Goal: Obtain resource: Download file/media

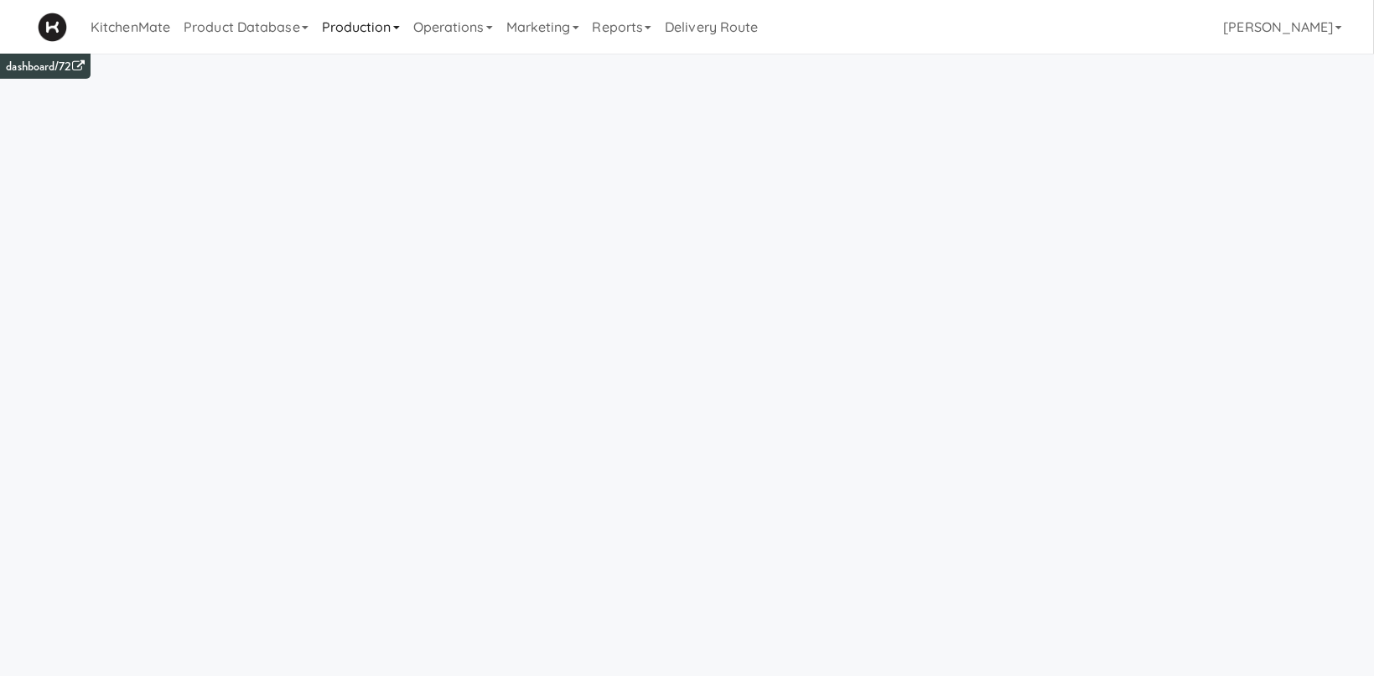
click at [396, 20] on link "Production" at bounding box center [360, 27] width 91 height 54
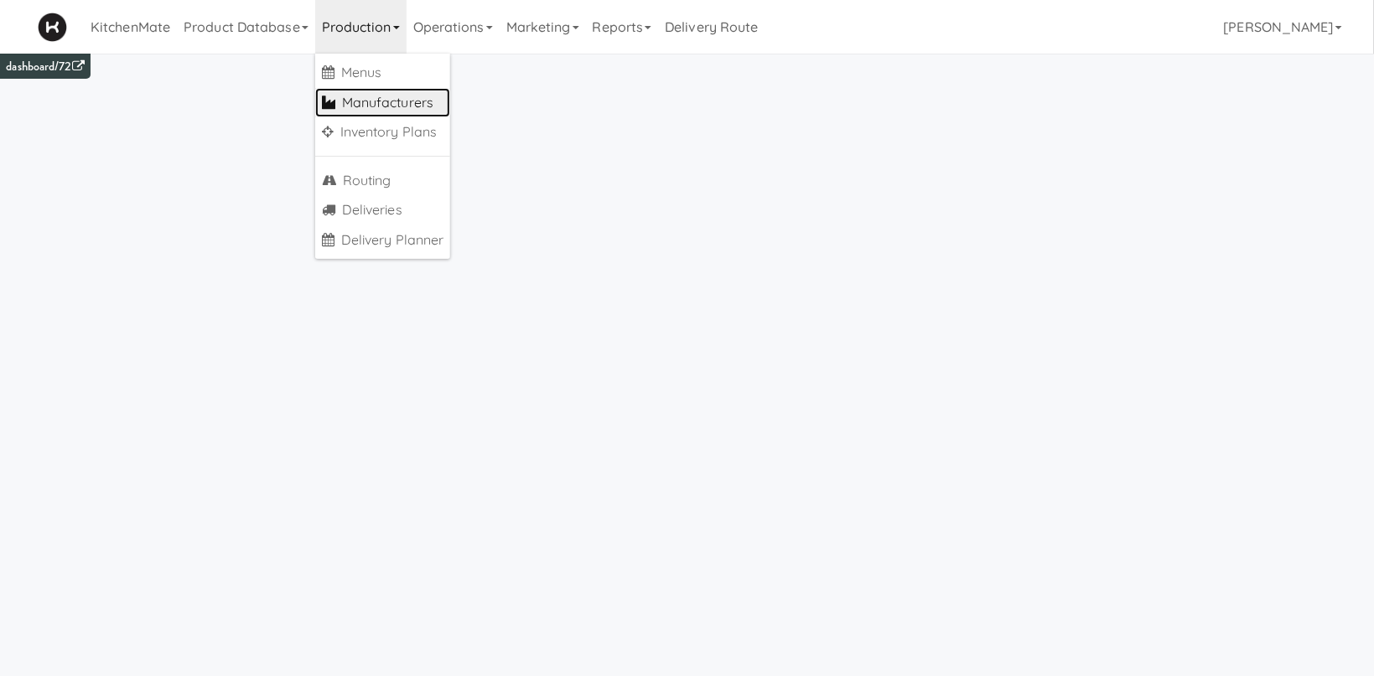
click at [416, 104] on link "Manufacturers" at bounding box center [383, 103] width 136 height 30
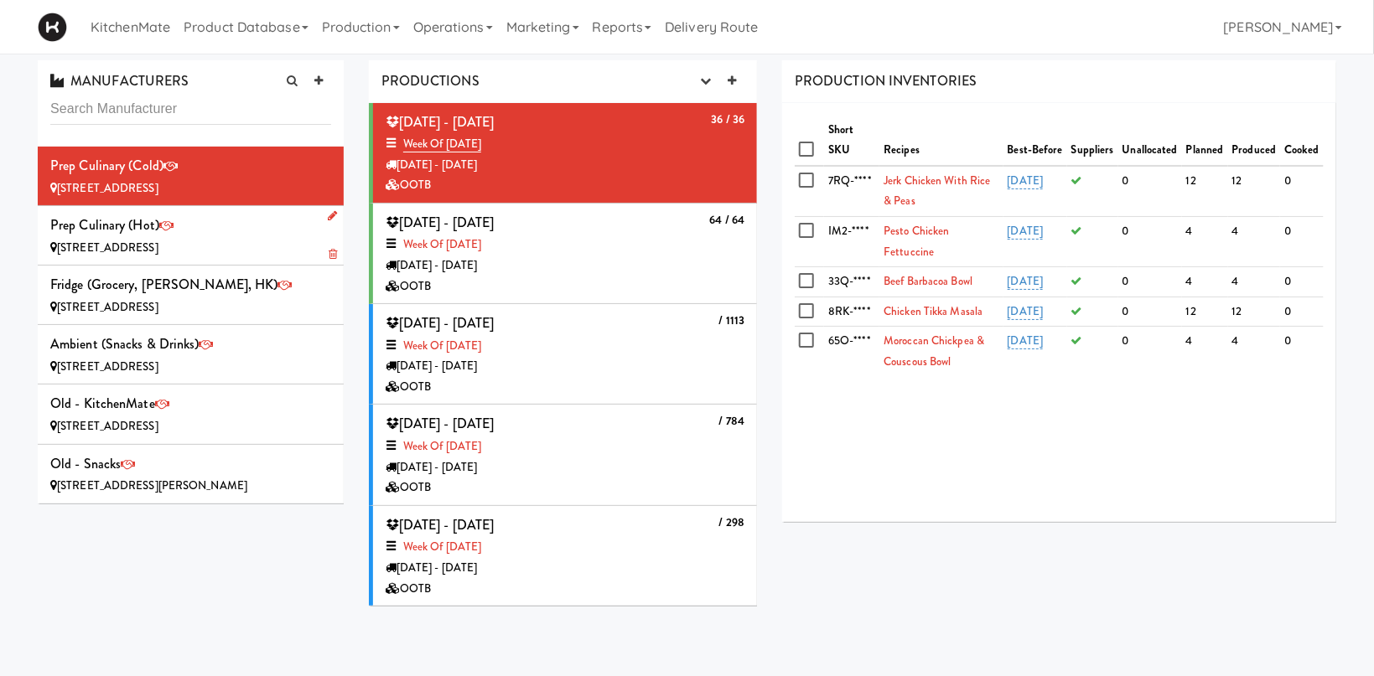
click at [227, 236] on div "Prep Culinary (Hot) [STREET_ADDRESS]" at bounding box center [190, 235] width 281 height 45
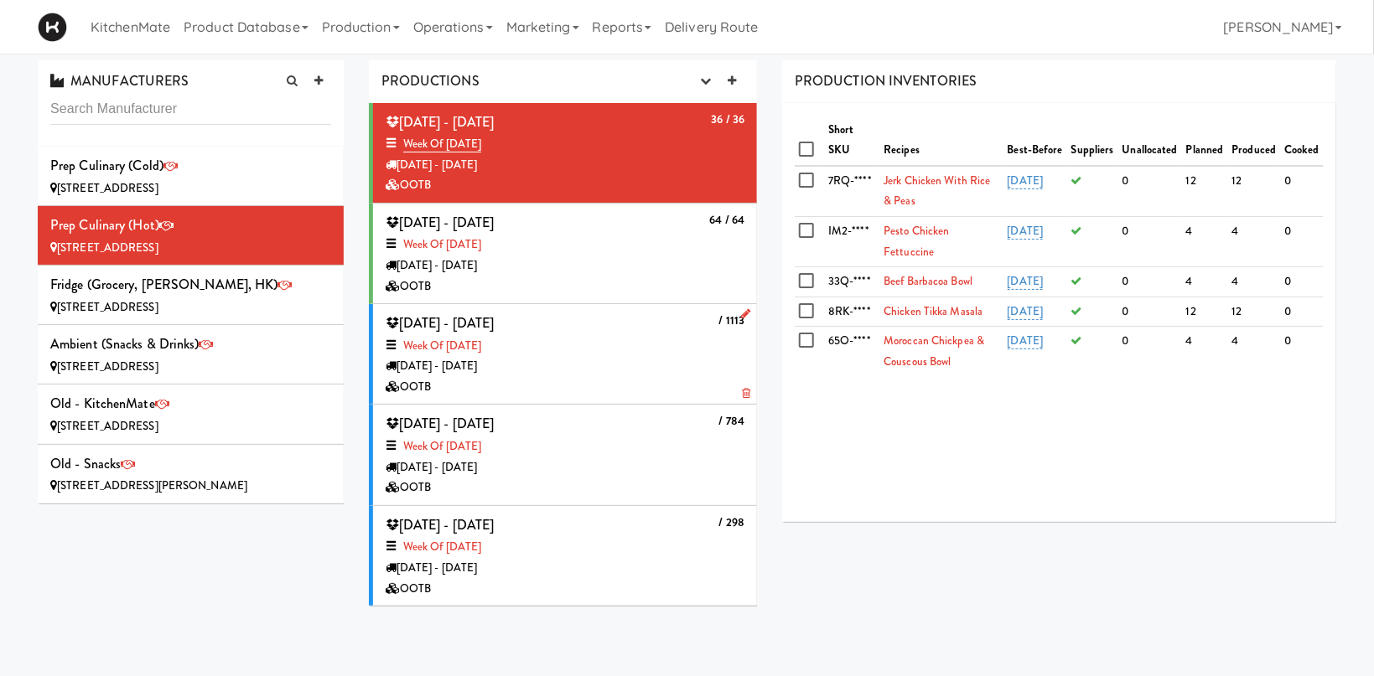
click at [664, 350] on div "Week of [DATE]" at bounding box center [565, 346] width 359 height 21
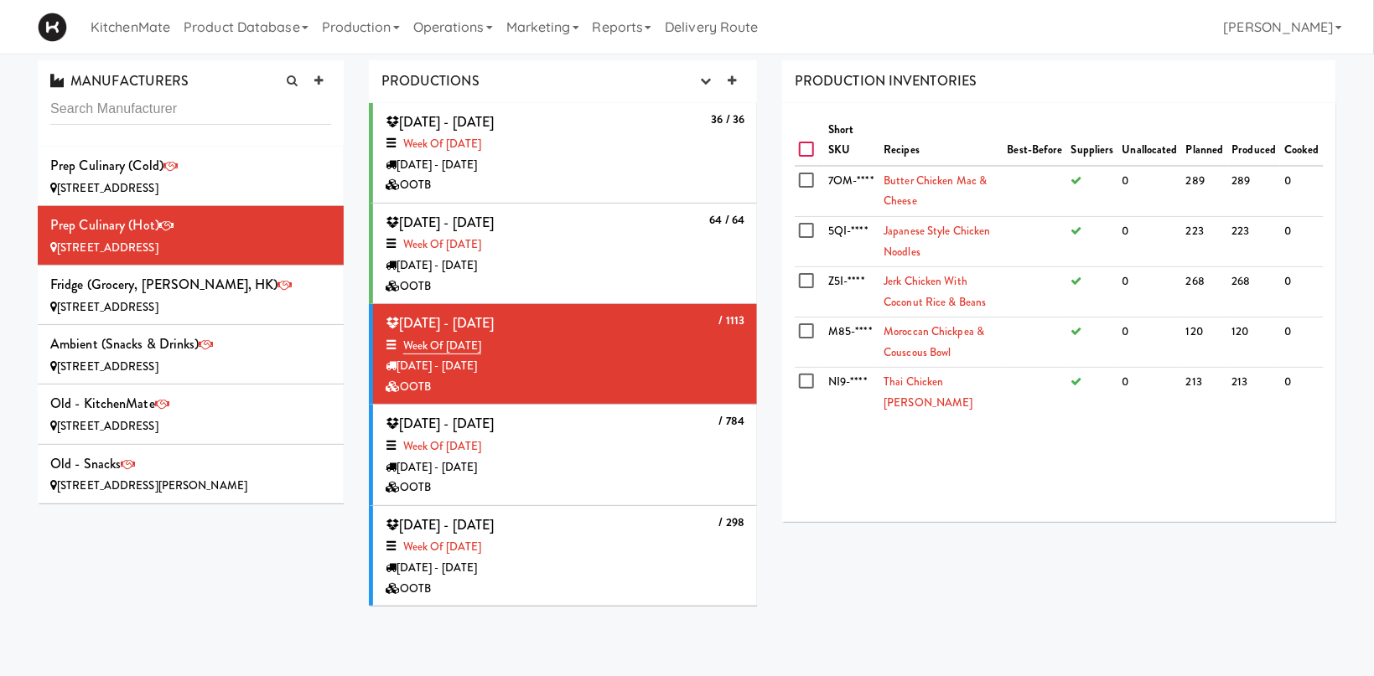
click at [804, 146] on input "checkbox" at bounding box center [808, 149] width 19 height 13
checkbox input "true"
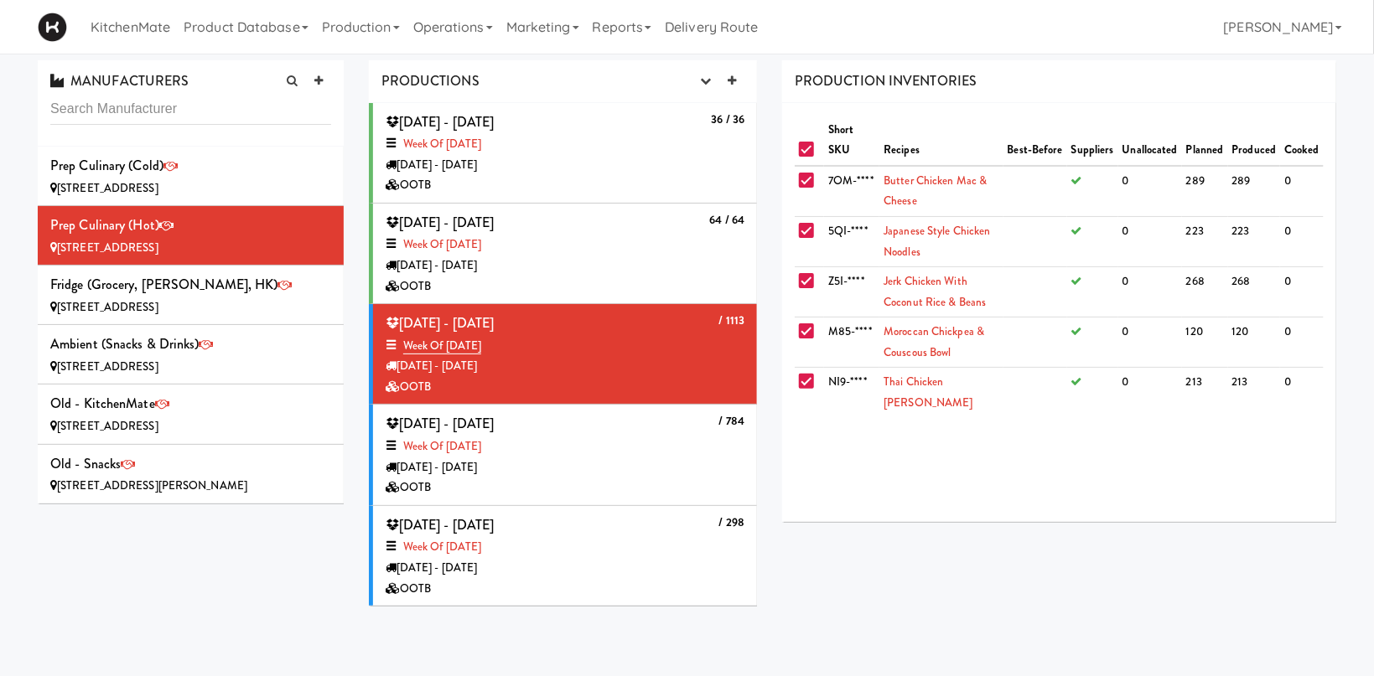
checkbox input "true"
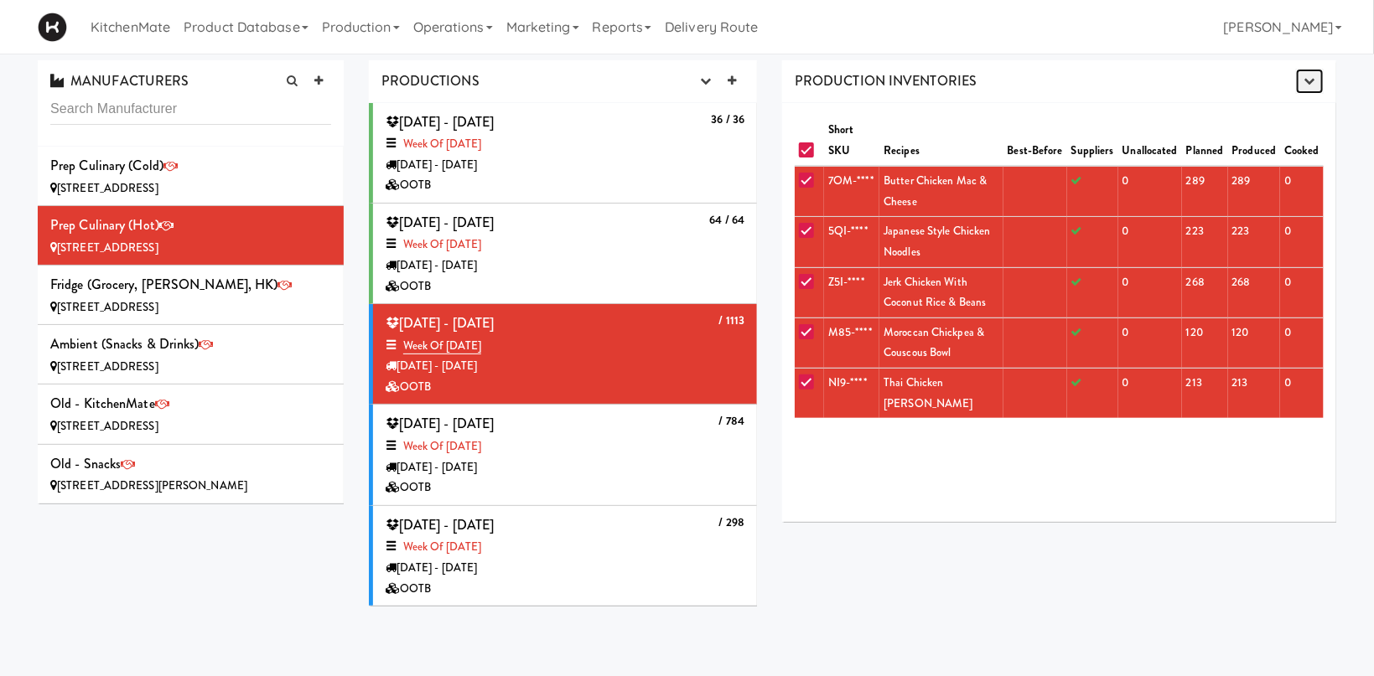
click at [1309, 75] on icon "button" at bounding box center [1309, 80] width 11 height 11
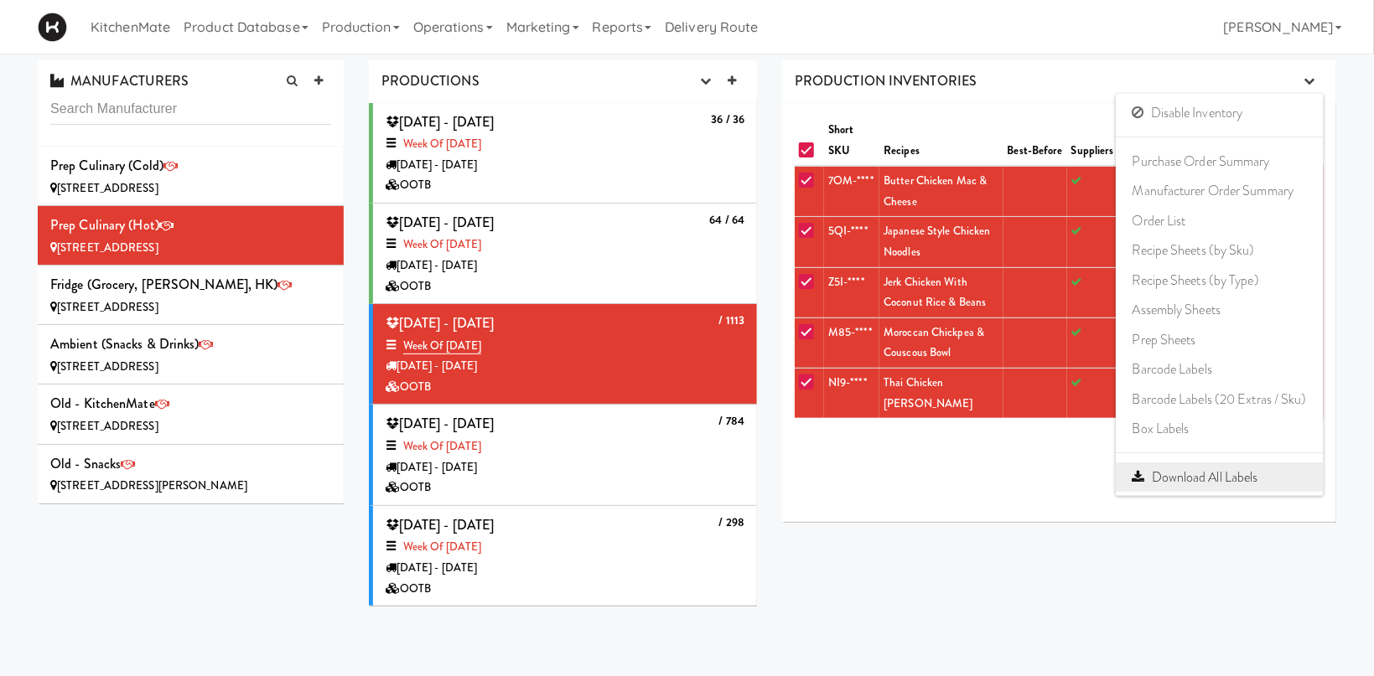
click at [1195, 479] on link "Download All Labels" at bounding box center [1220, 478] width 208 height 30
